Goal: Transaction & Acquisition: Purchase product/service

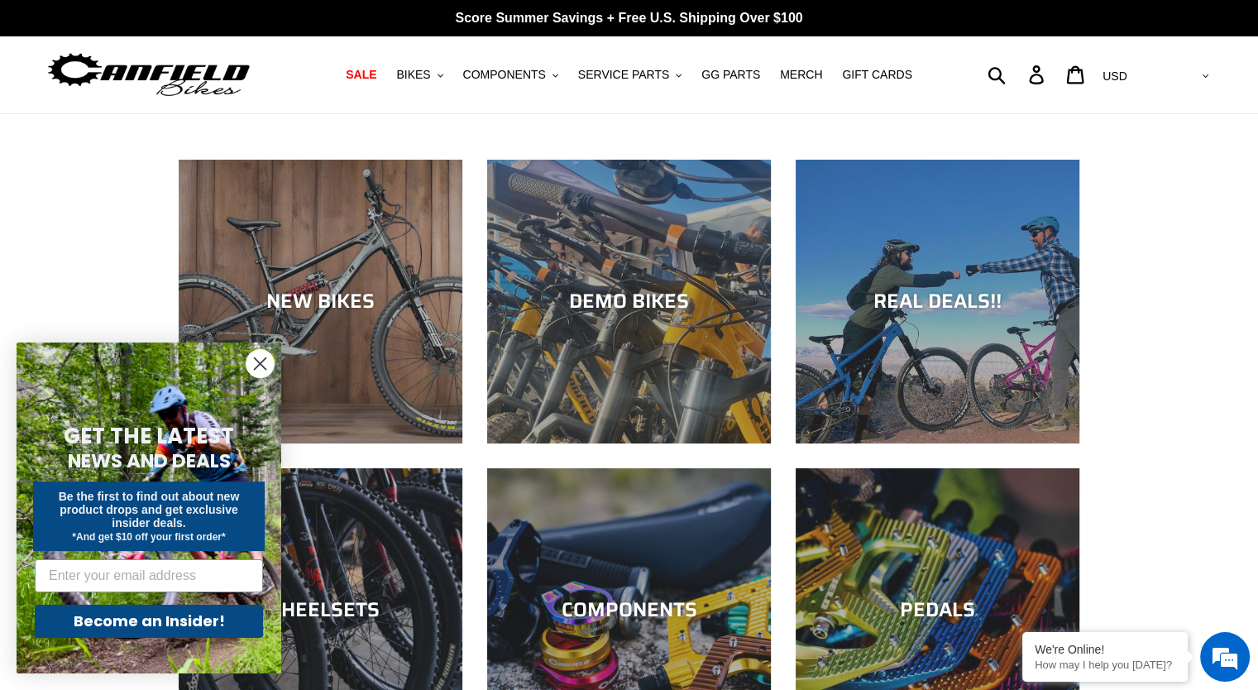
click at [263, 367] on icon "Close dialog" at bounding box center [261, 364] width 12 height 12
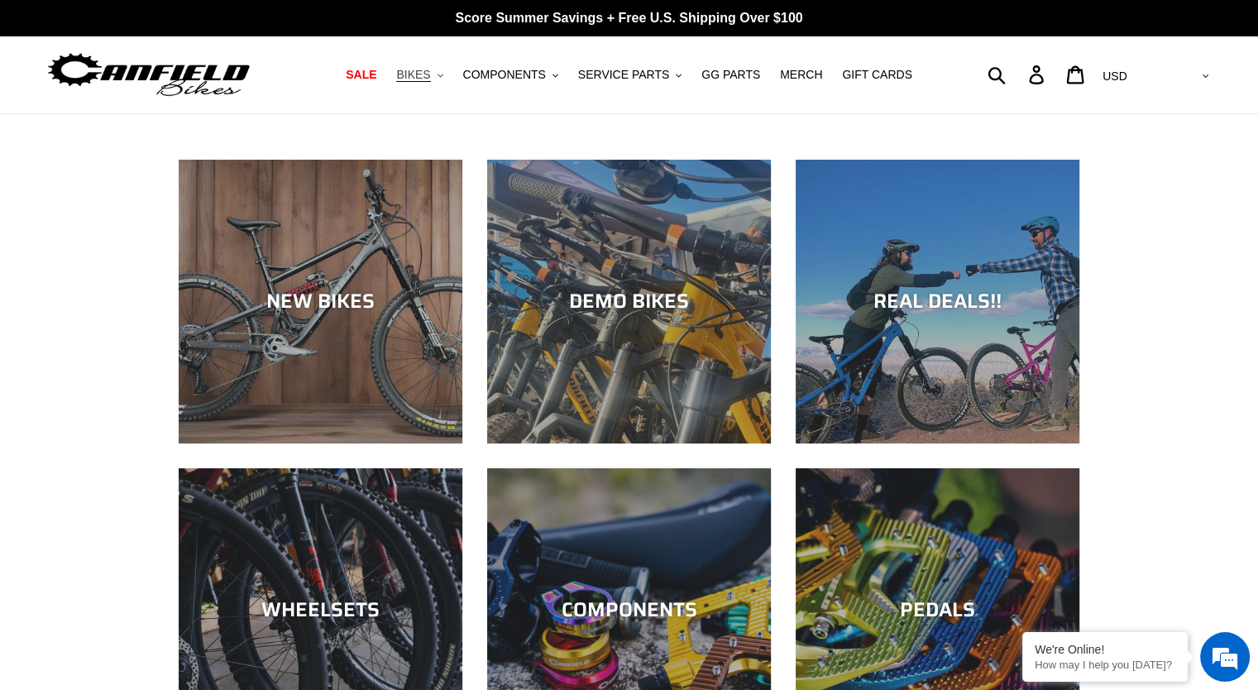
click at [430, 76] on span "BIKES" at bounding box center [413, 75] width 34 height 14
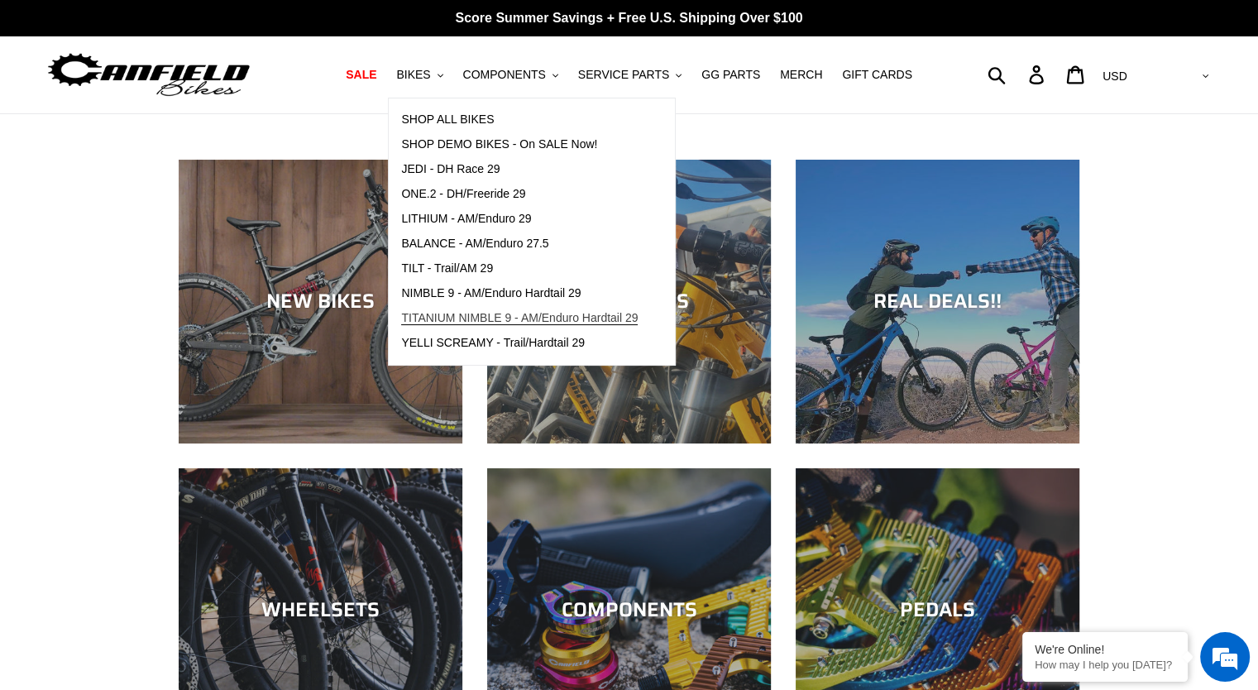
click at [491, 315] on span "TITANIUM NIMBLE 9 - AM/Enduro Hardtail 29" at bounding box center [519, 318] width 236 height 14
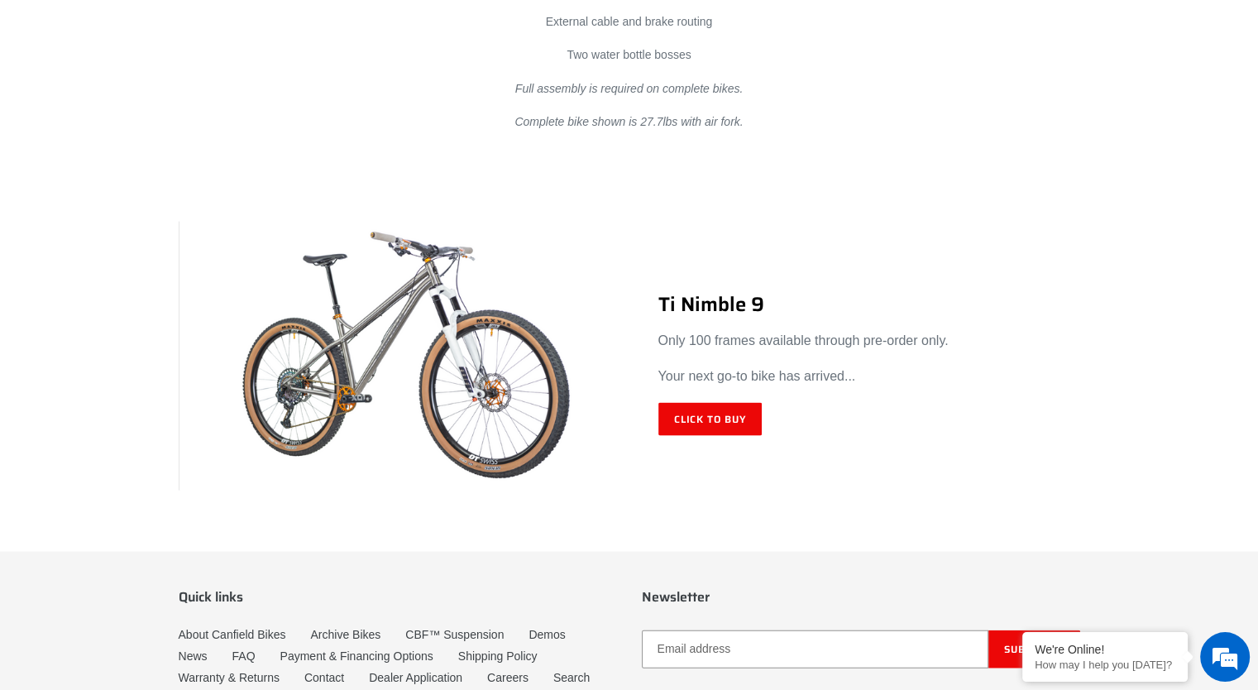
scroll to position [9757, 0]
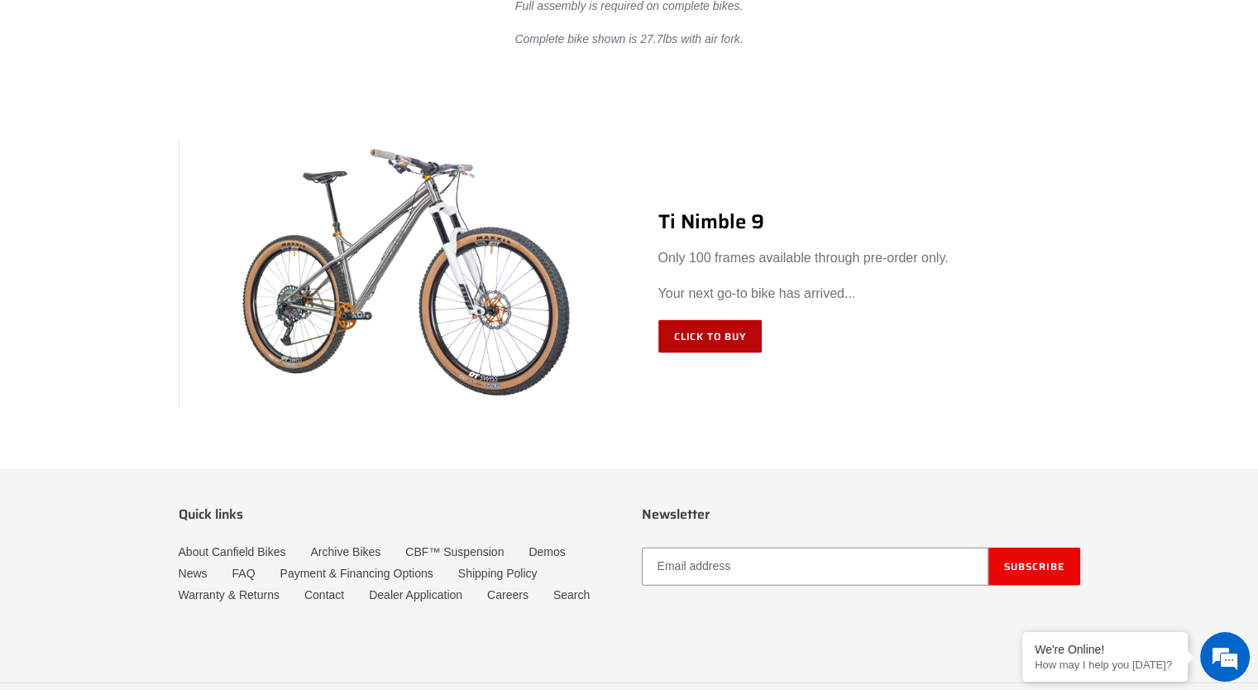
click at [694, 335] on link "Click to Buy" at bounding box center [710, 336] width 104 height 33
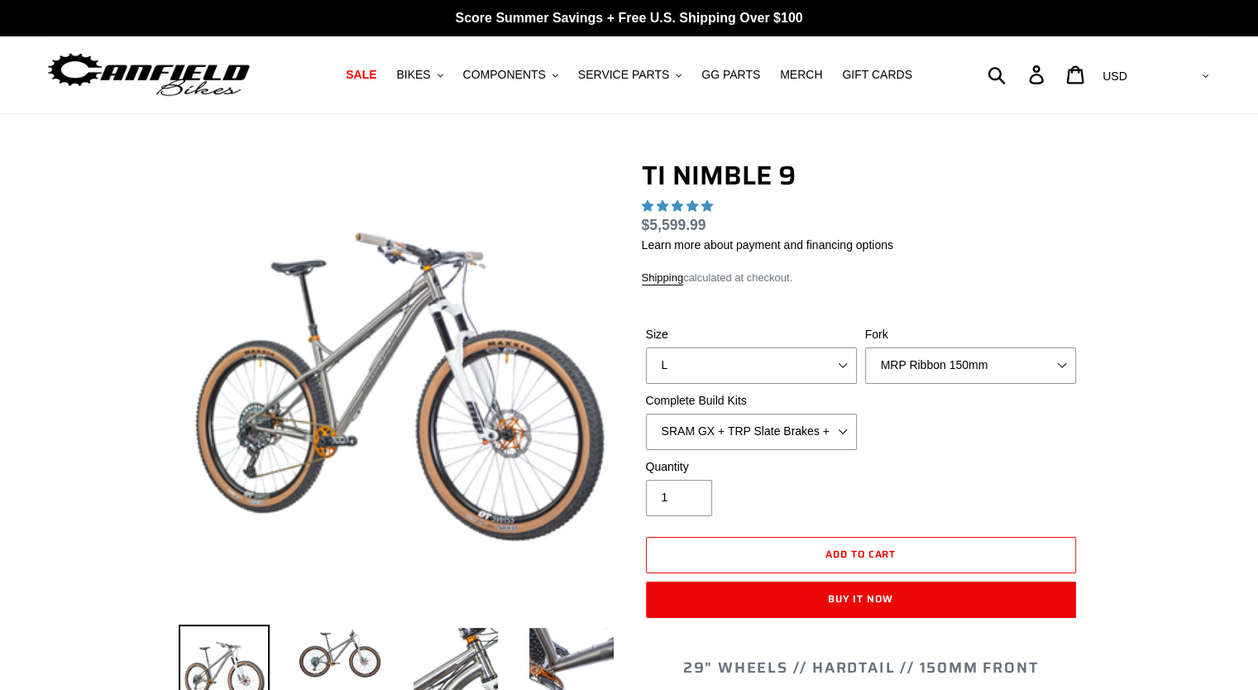
select select "highest-rating"
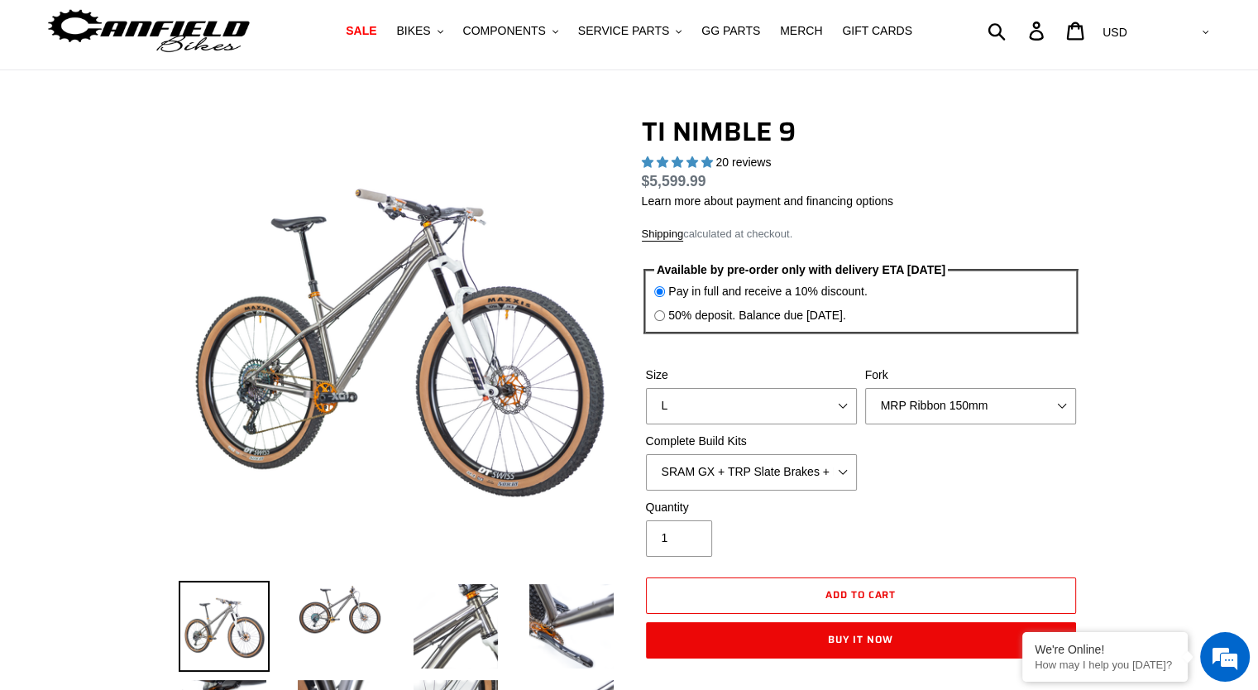
scroll to position [83, 0]
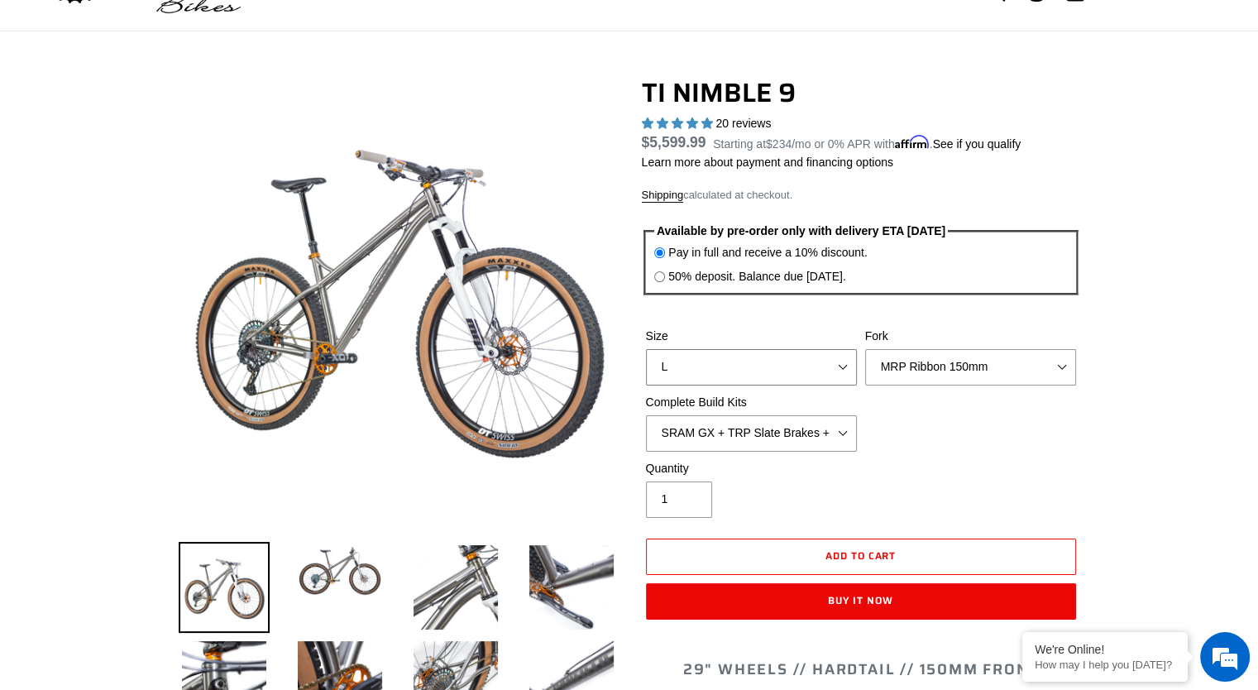
click at [708, 370] on select "S M L XL / XXL (Specify at checkout)" at bounding box center [751, 367] width 211 height 36
select select "M"
click at [646, 349] on select "S M L XL / XXL (Specify at checkout)" at bounding box center [751, 367] width 211 height 36
click at [785, 437] on select "SRAM GX + TRP Slate Brakes + Rotors + e13 LG-1 Wheels SHIMANO XT + SHIMANO brak…" at bounding box center [751, 433] width 211 height 36
click at [646, 415] on select "SRAM GX + TRP Slate Brakes + Rotors + e13 LG-1 Wheels SHIMANO XT + SHIMANO brak…" at bounding box center [751, 433] width 211 height 36
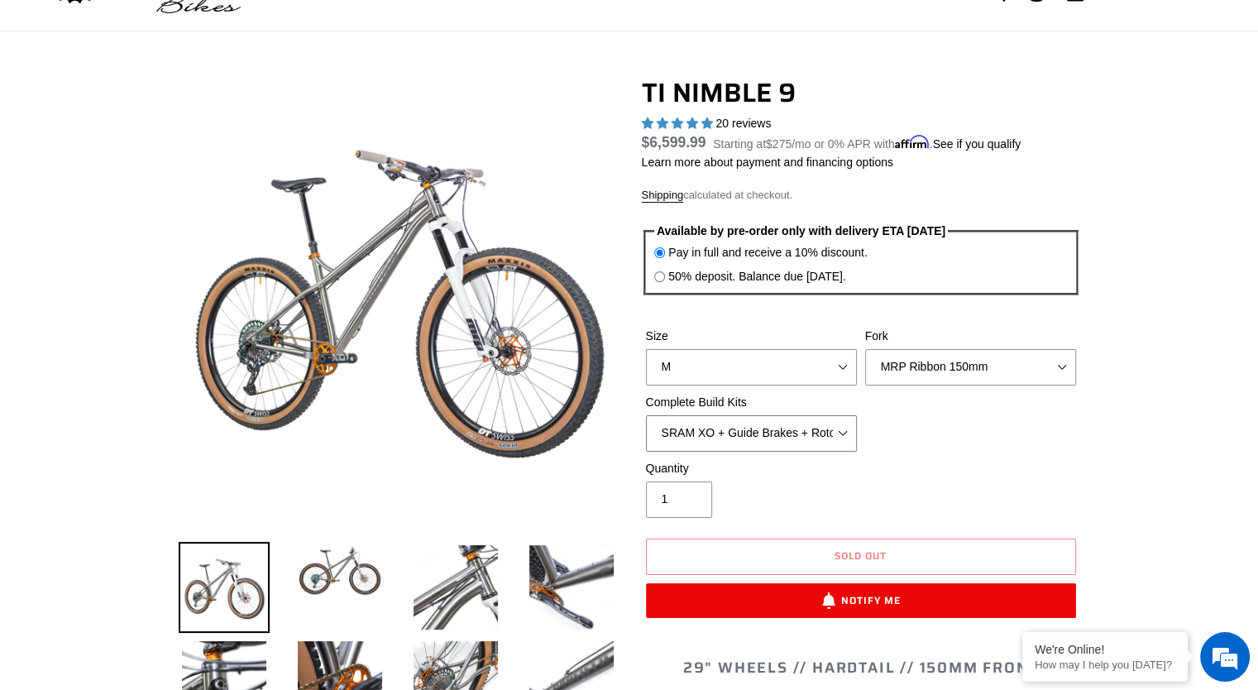
click at [816, 420] on select "SRAM GX + TRP Slate Brakes + Rotors + e13 LG-1 Wheels SHIMANO XT + SHIMANO brak…" at bounding box center [751, 433] width 211 height 36
click at [646, 415] on select "SRAM GX + TRP Slate Brakes + Rotors + e13 LG-1 Wheels SHIMANO XT + SHIMANO brak…" at bounding box center [751, 433] width 211 height 36
click at [762, 429] on select "SRAM GX + TRP Slate Brakes + Rotors + e13 LG-1 Wheels SHIMANO XT + SHIMANO brak…" at bounding box center [751, 433] width 211 height 36
click at [646, 415] on select "SRAM GX + TRP Slate Brakes + Rotors + e13 LG-1 Wheels SHIMANO XT + SHIMANO brak…" at bounding box center [751, 433] width 211 height 36
click at [751, 432] on select "SRAM GX + TRP Slate Brakes + Rotors + e13 LG-1 Wheels SHIMANO XT + SHIMANO brak…" at bounding box center [751, 433] width 211 height 36
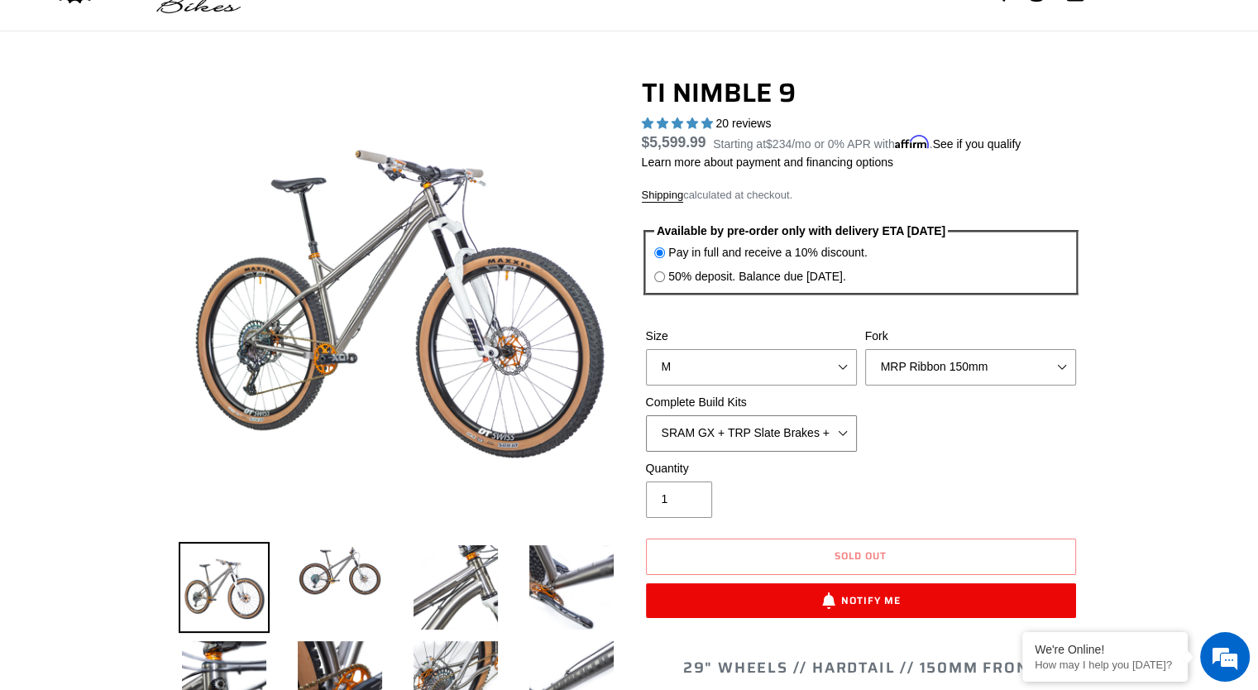
select select "Complete Build Kit - None (Contact us for Custom Builds)"
click at [646, 415] on select "SRAM GX + TRP Slate Brakes + Rotors + e13 LG-1 Wheels SHIMANO XT + SHIMANO brak…" at bounding box center [751, 433] width 211 height 36
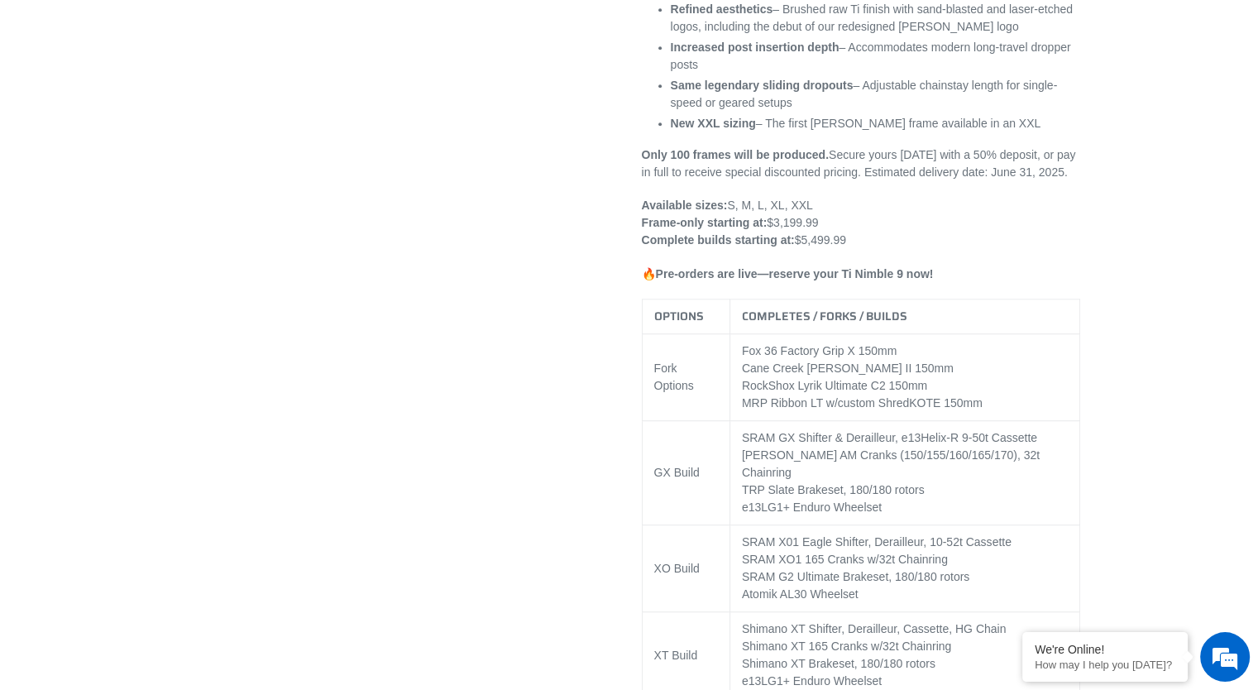
scroll to position [1571, 0]
